Goal: Check status: Check status

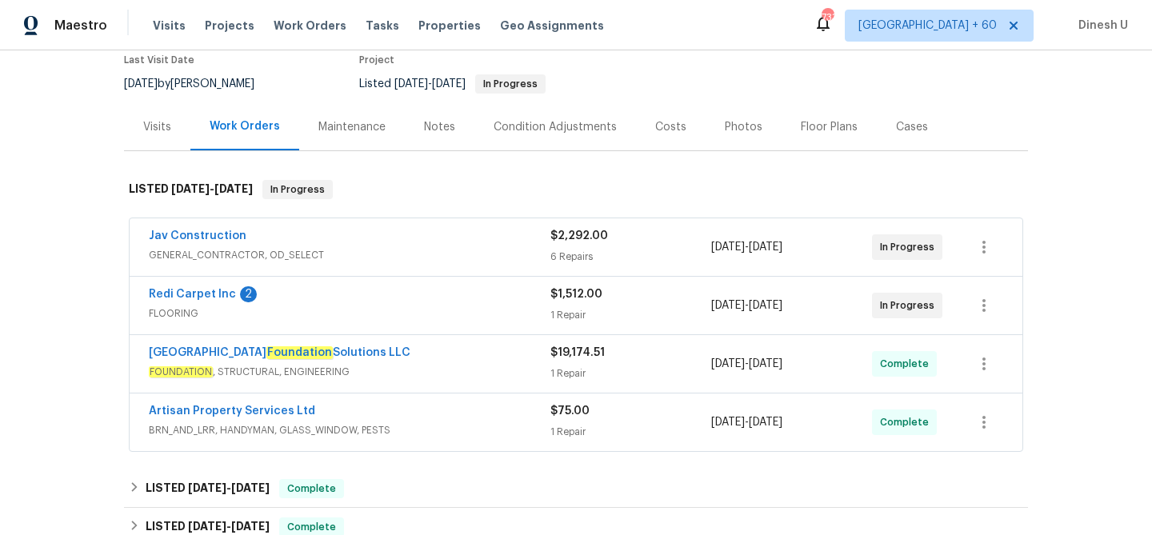
scroll to position [153, 0]
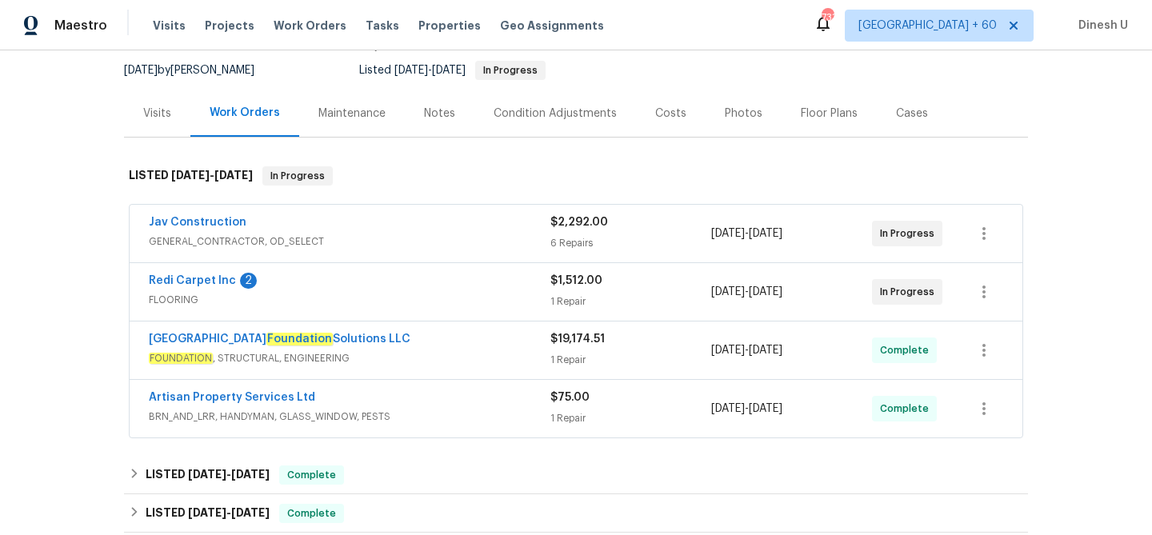
click at [557, 232] on div "$2,292.00 6 Repairs" at bounding box center [630, 233] width 161 height 38
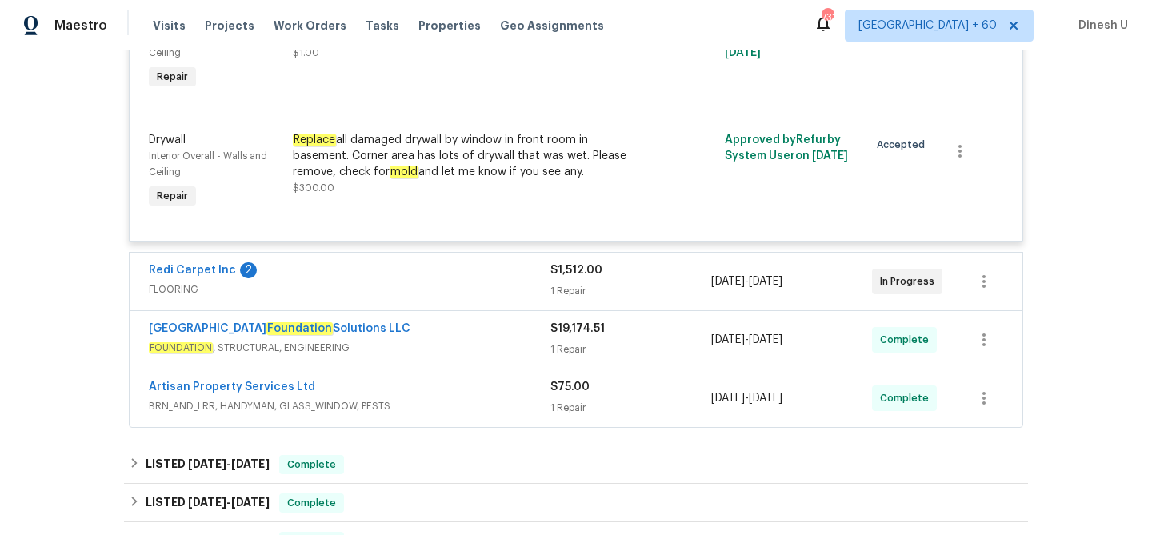
scroll to position [1400, 0]
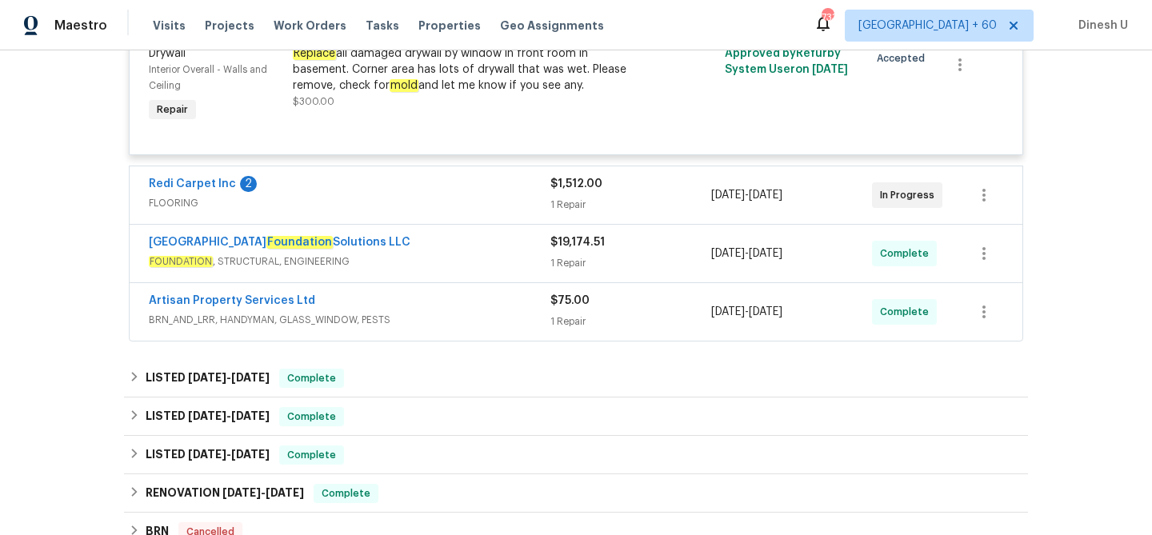
click at [570, 206] on div "1 Repair" at bounding box center [630, 205] width 161 height 16
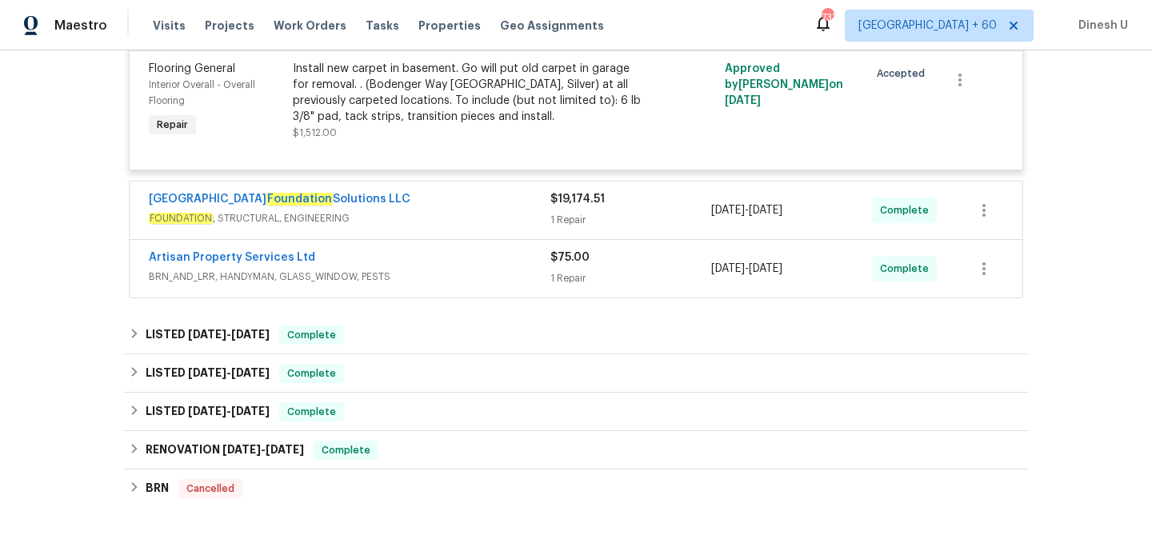
scroll to position [1623, 0]
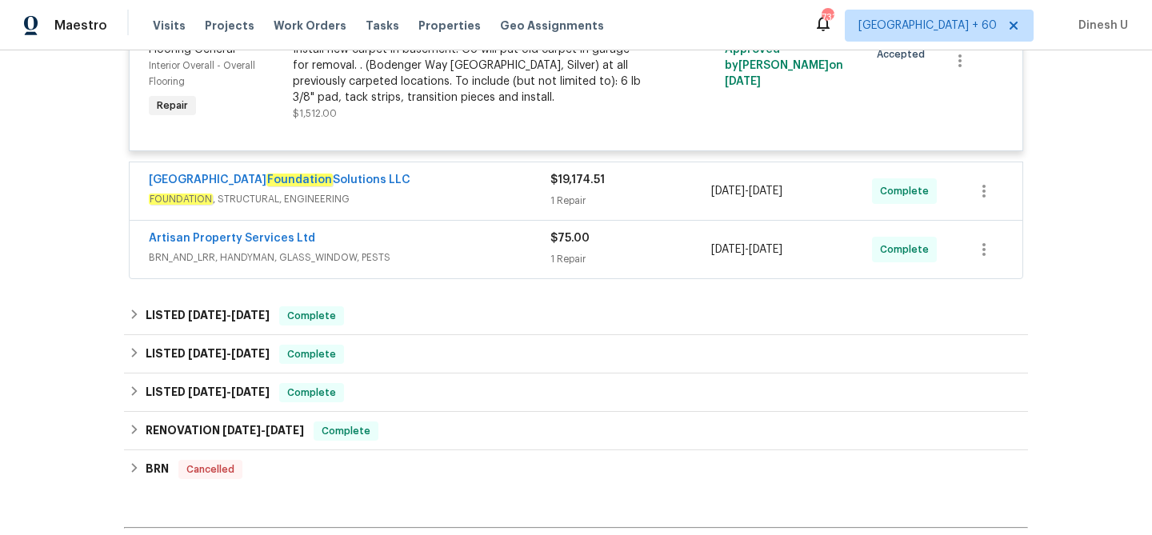
click at [566, 188] on div "$19,174.51" at bounding box center [630, 180] width 161 height 16
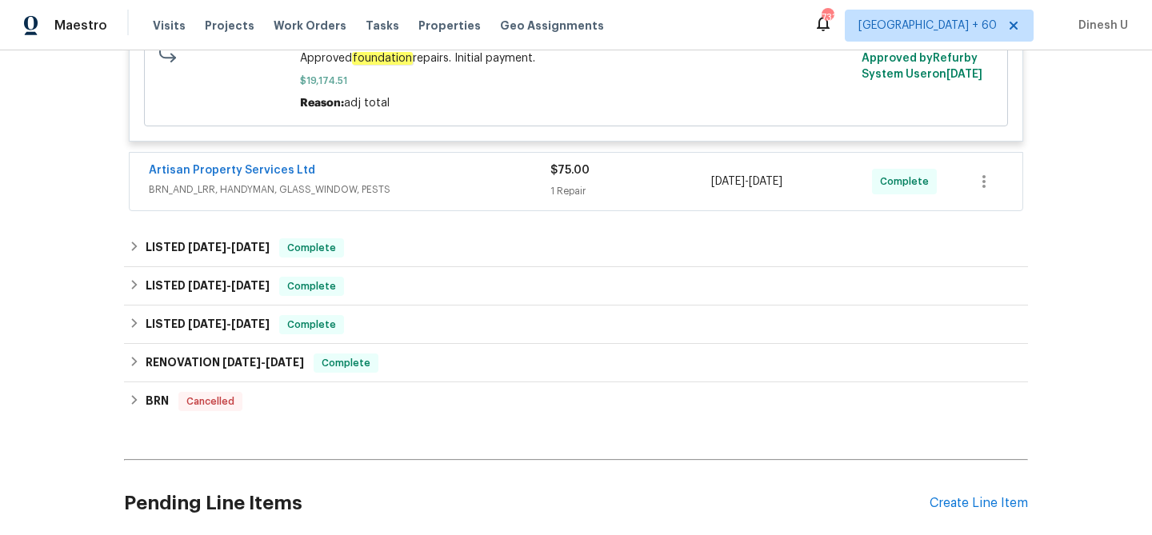
scroll to position [1931, 0]
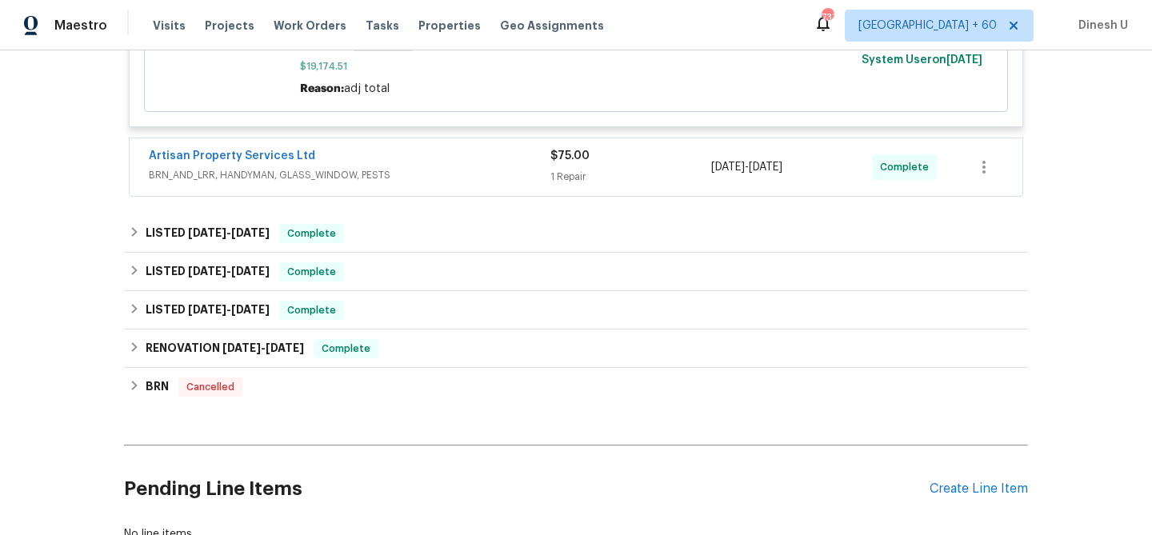
click at [570, 183] on div "1 Repair" at bounding box center [630, 177] width 161 height 16
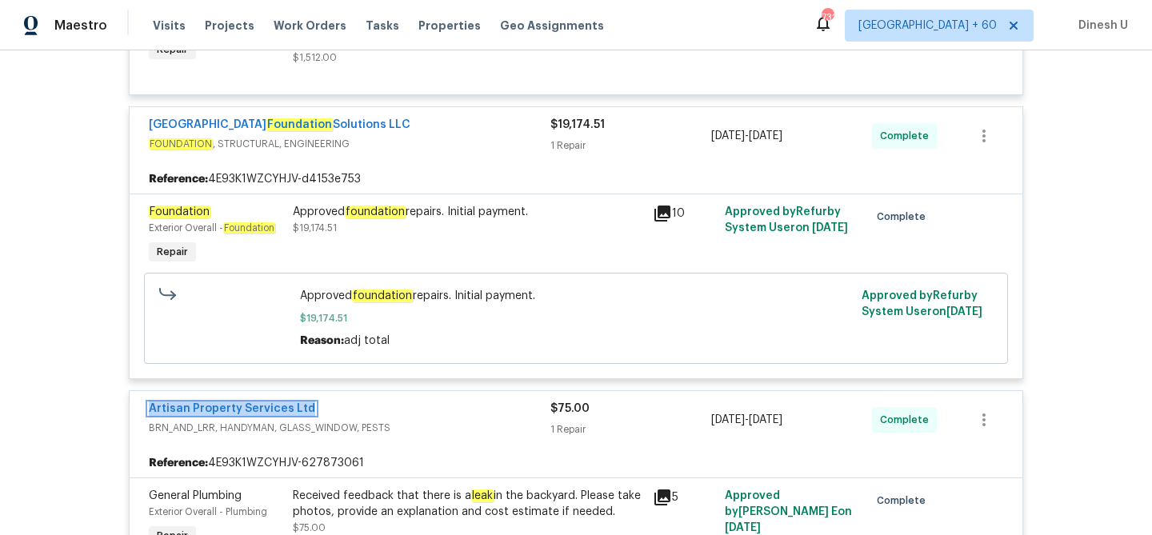
scroll to position [1639, 0]
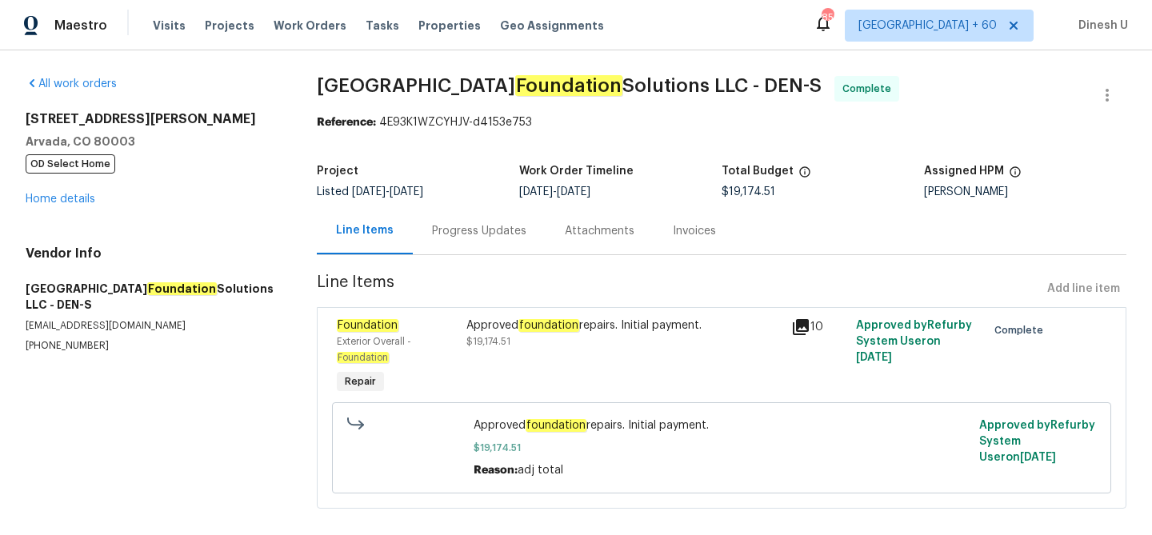
click at [445, 221] on div "Progress Updates" at bounding box center [479, 230] width 133 height 47
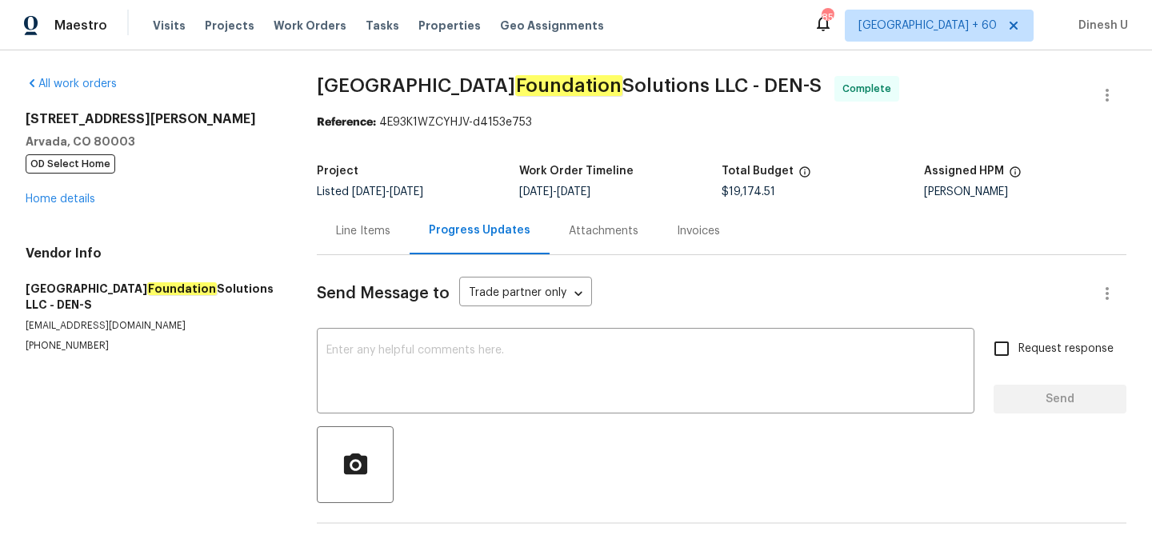
scroll to position [59, 0]
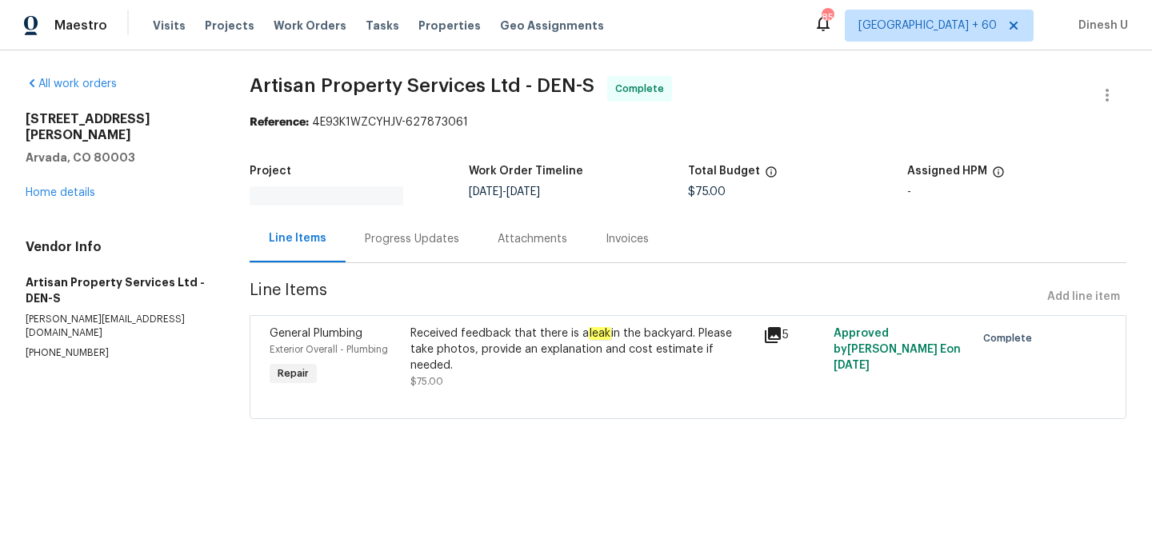
click at [421, 218] on div "Progress Updates" at bounding box center [412, 238] width 133 height 47
